Goal: Task Accomplishment & Management: Use online tool/utility

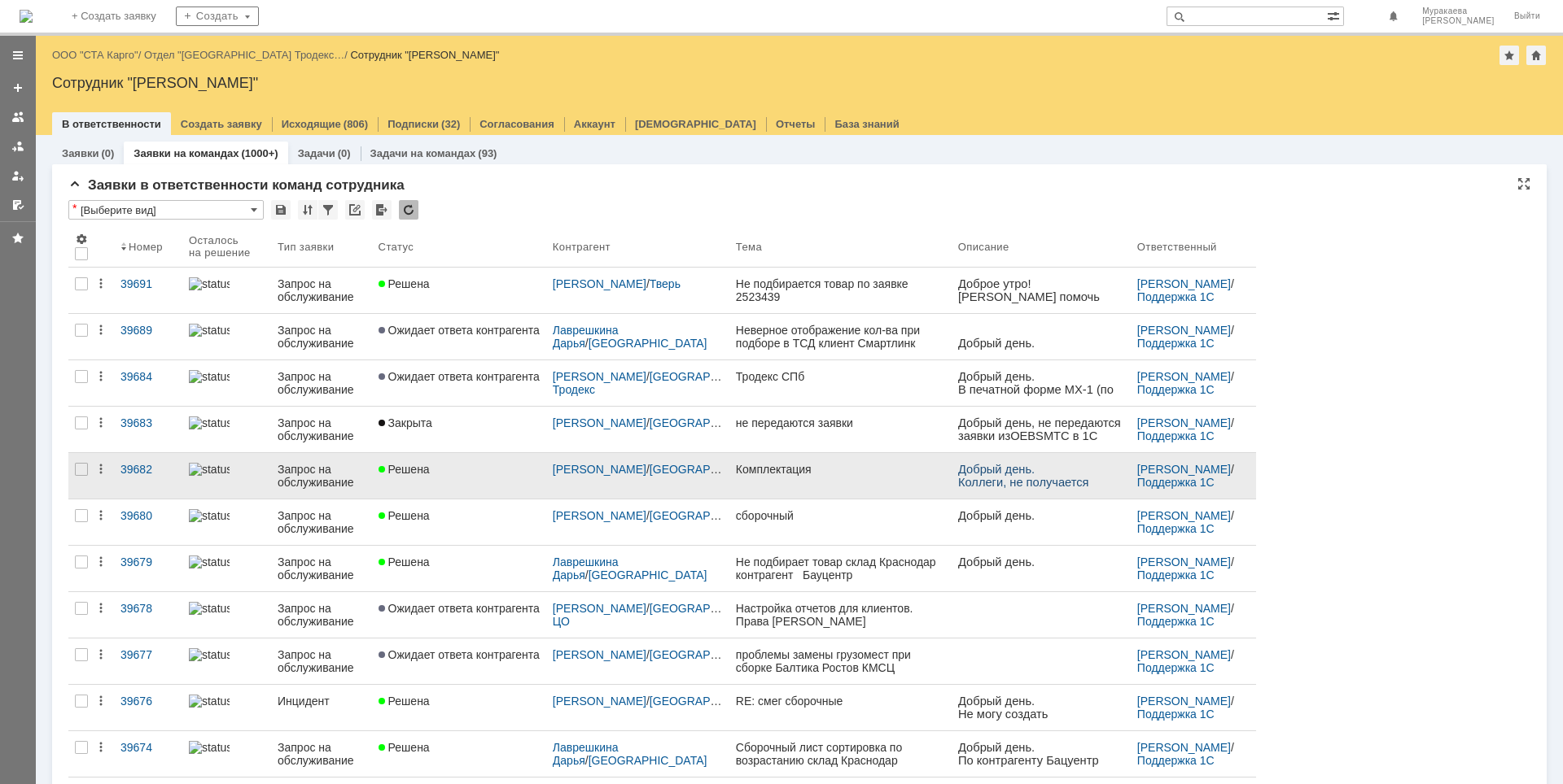
click at [307, 471] on div "Запрос на обслуживание" at bounding box center [321, 475] width 88 height 26
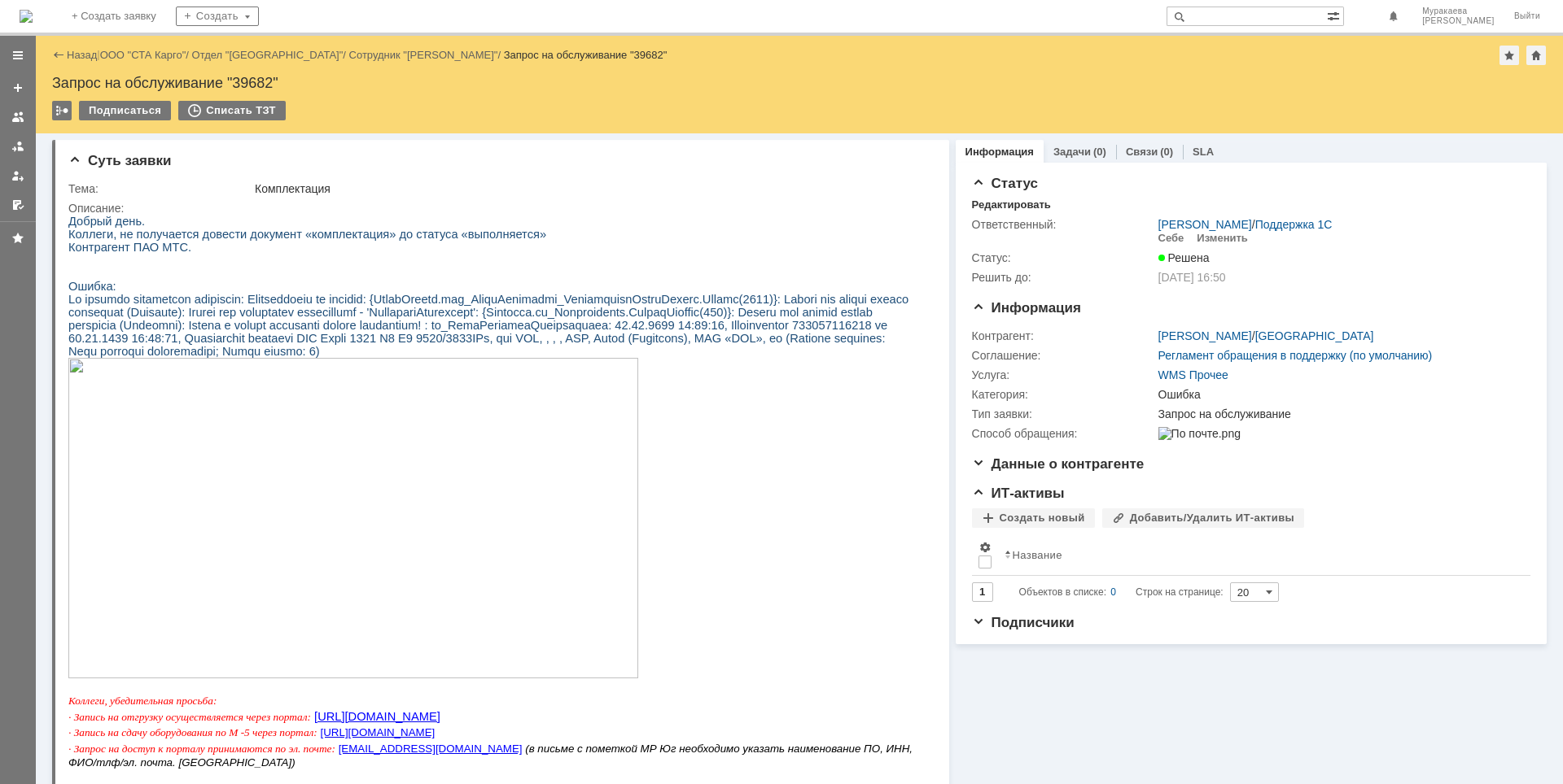
click at [416, 548] on img at bounding box center [354, 518] width 570 height 320
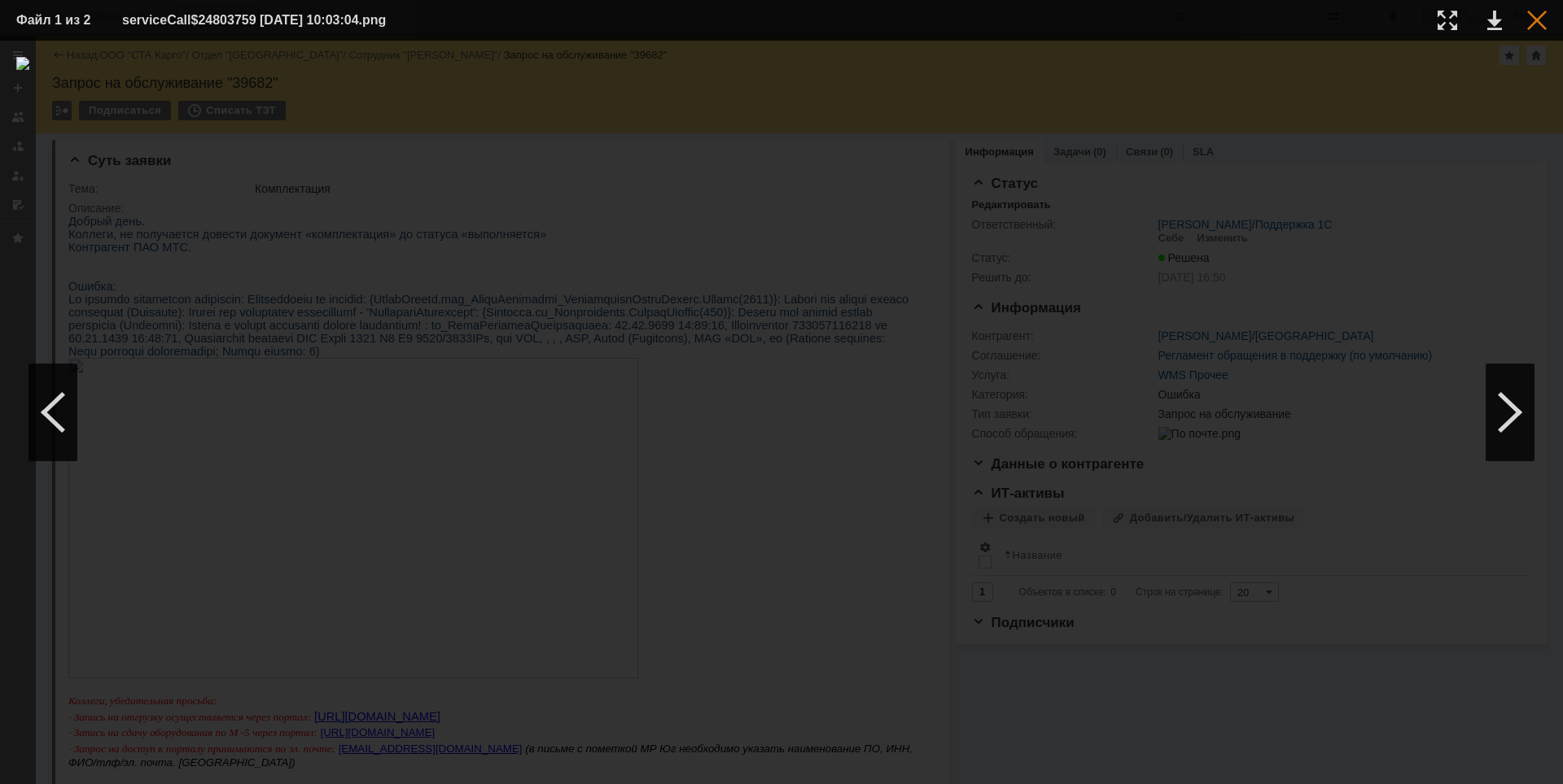
click at [1543, 19] on div at bounding box center [1536, 19] width 20 height 19
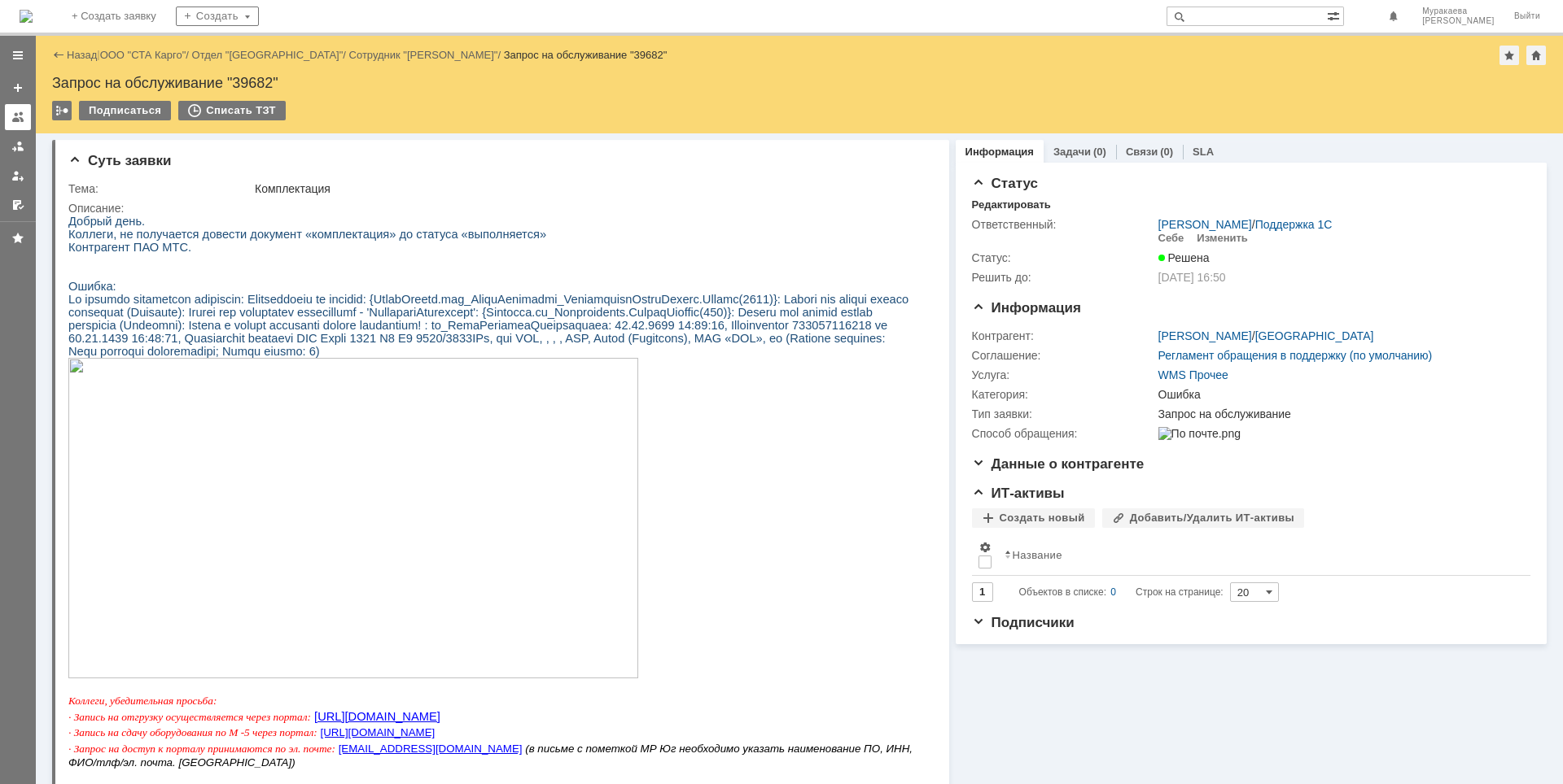
click at [14, 115] on div at bounding box center [17, 117] width 13 height 13
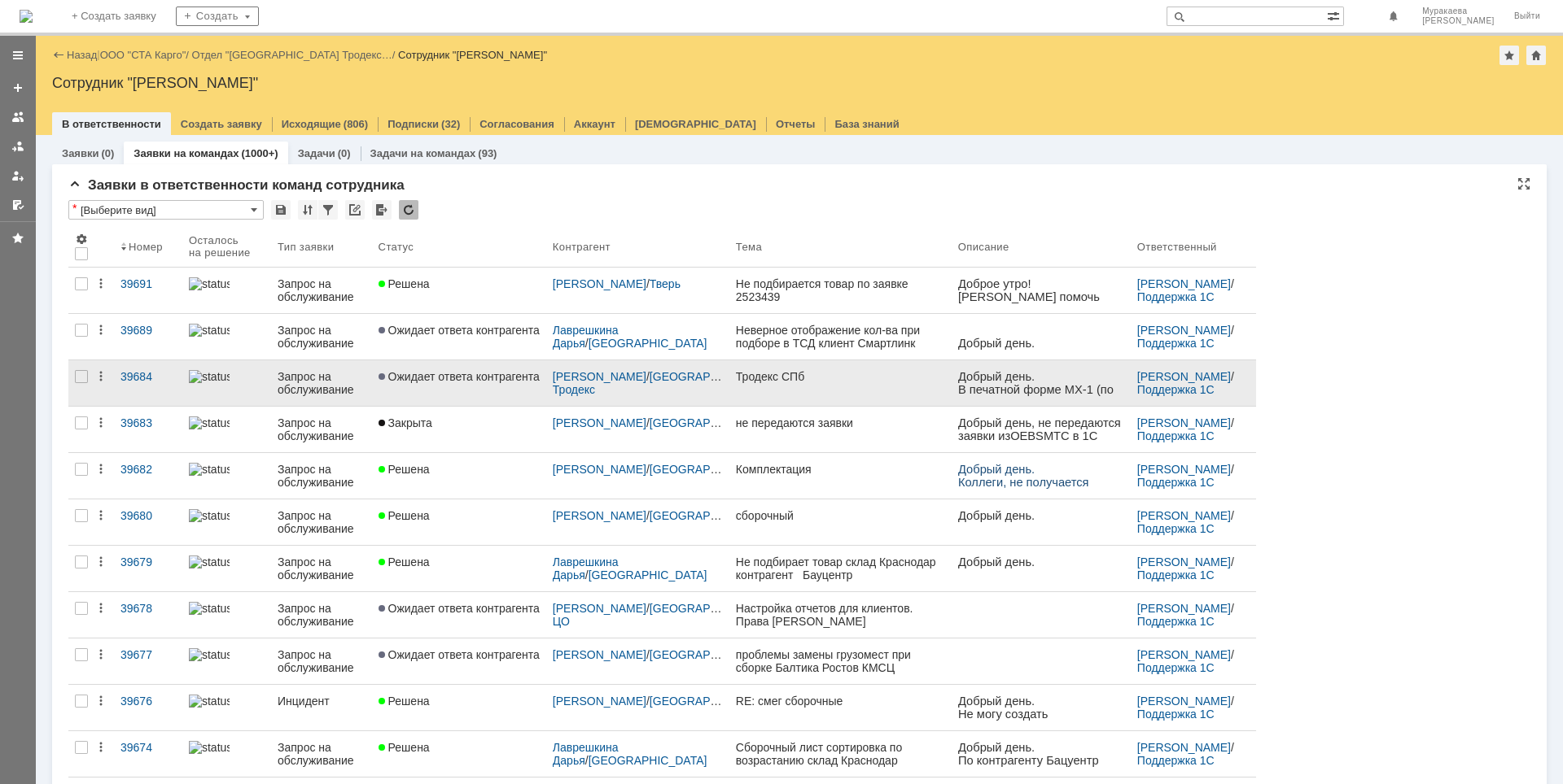
click at [312, 380] on div "Запрос на обслуживание" at bounding box center [321, 383] width 88 height 26
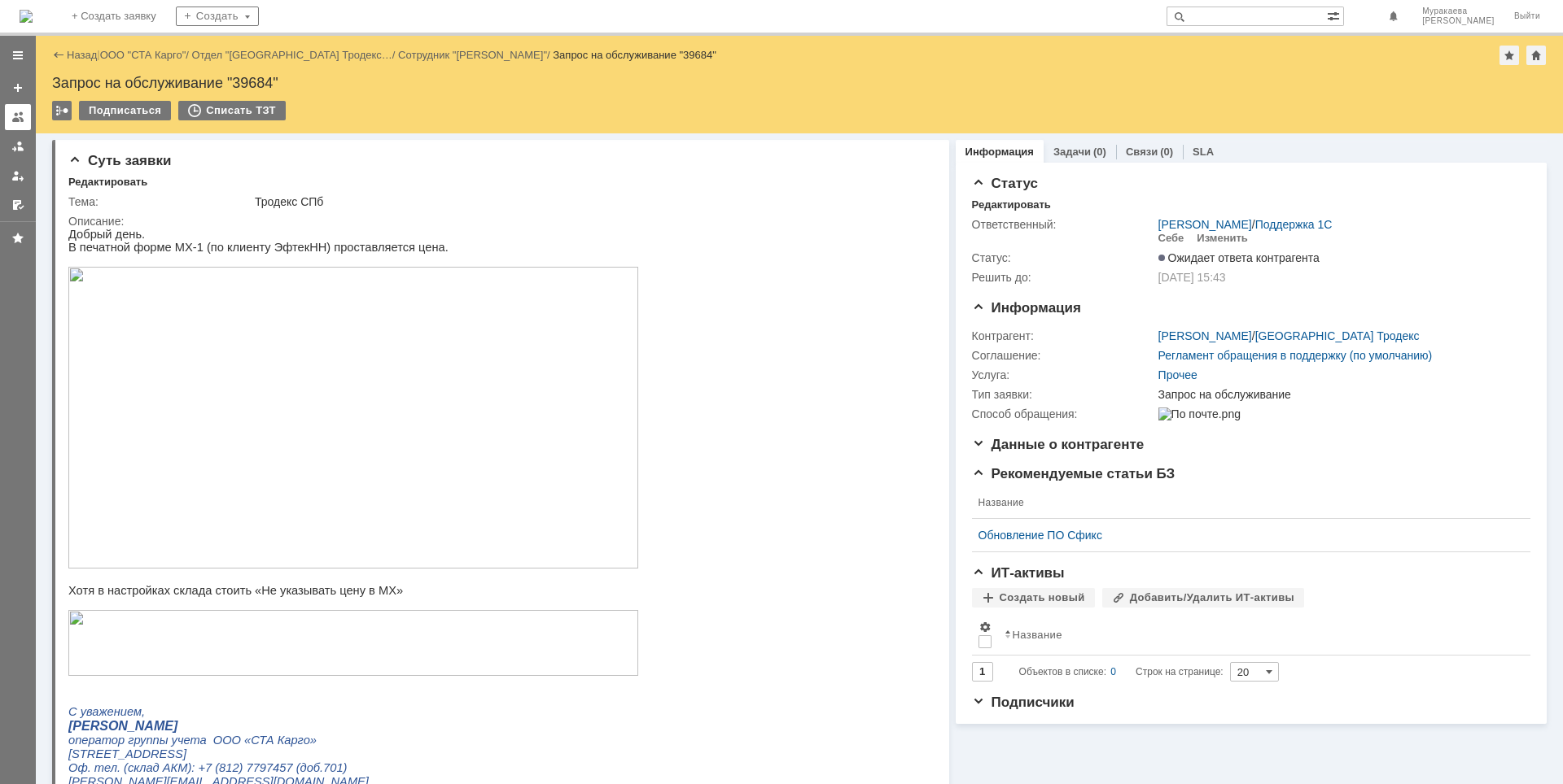
click at [17, 120] on div at bounding box center [17, 117] width 13 height 13
